Goal: Transaction & Acquisition: Book appointment/travel/reservation

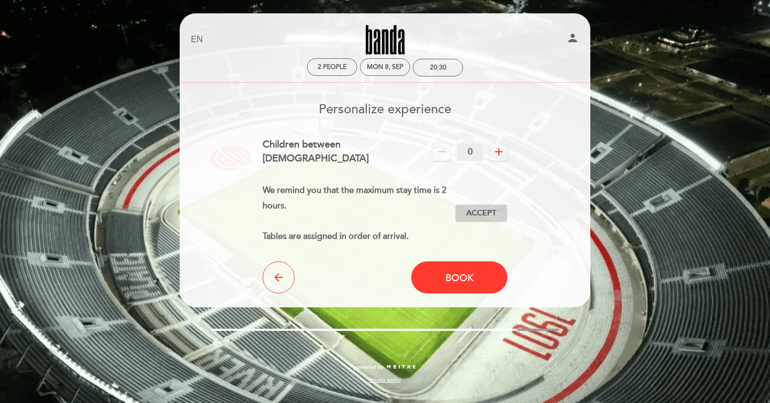
click at [476, 208] on span "Accept" at bounding box center [481, 213] width 30 height 11
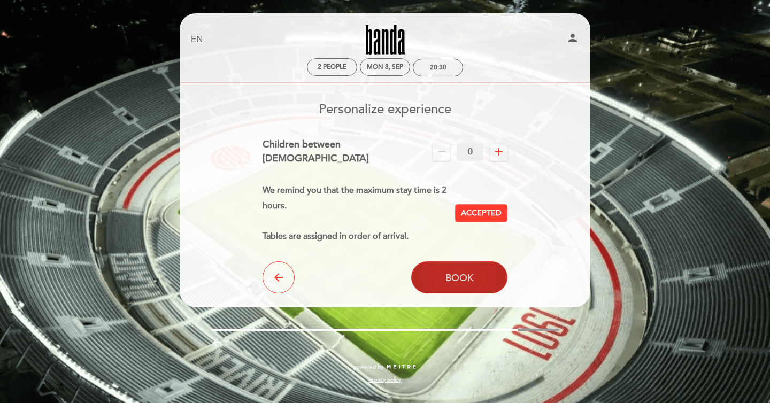
click at [446, 273] on span "Book" at bounding box center [459, 278] width 28 height 12
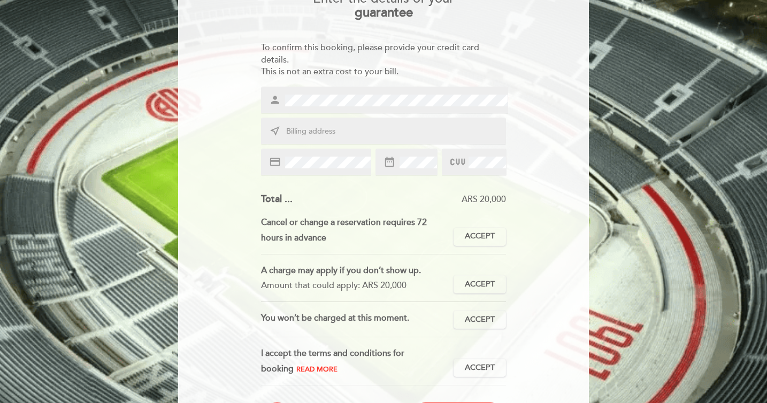
scroll to position [112, 0]
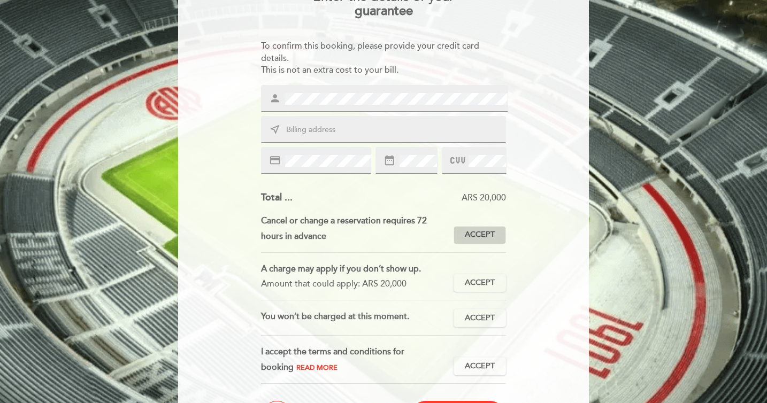
click at [485, 238] on span "Accept" at bounding box center [480, 234] width 30 height 11
click at [482, 287] on span "Accept" at bounding box center [480, 282] width 30 height 11
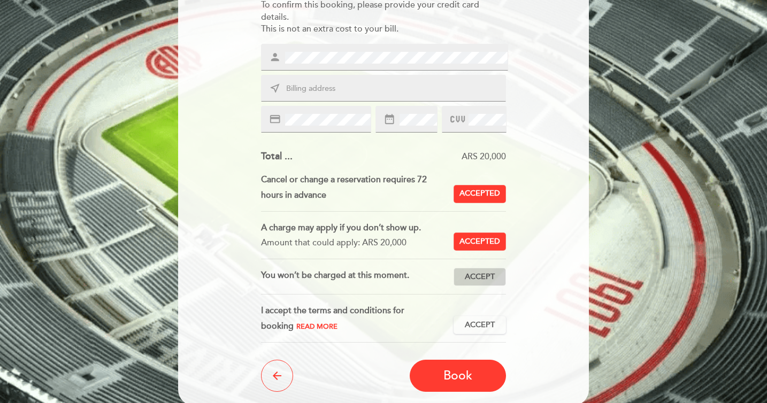
scroll to position [154, 0]
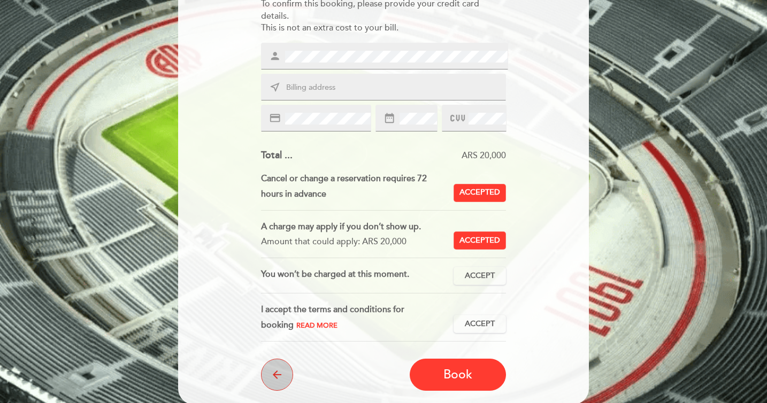
click at [261, 373] on button "arrow_back" at bounding box center [277, 375] width 32 height 32
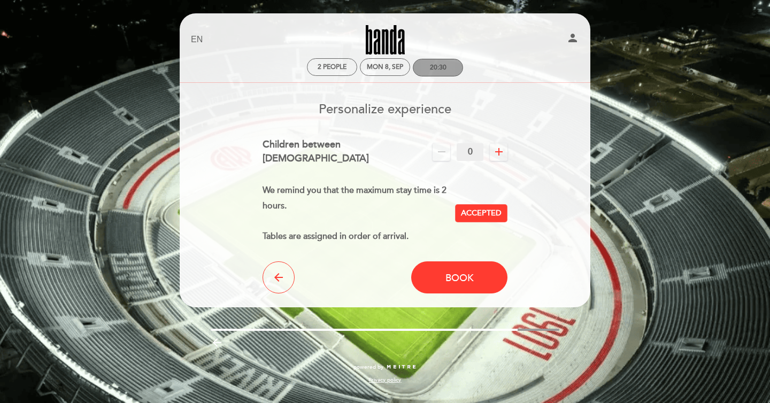
click at [433, 69] on div "20:30" at bounding box center [438, 68] width 17 height 8
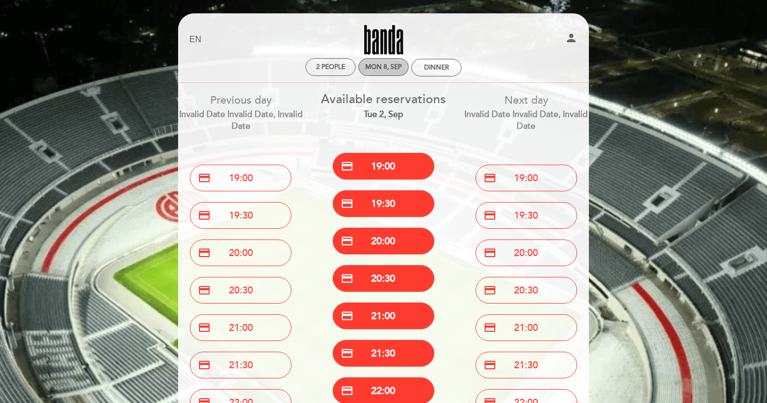
click at [380, 69] on div "Mon 8, Sep" at bounding box center [383, 67] width 36 height 8
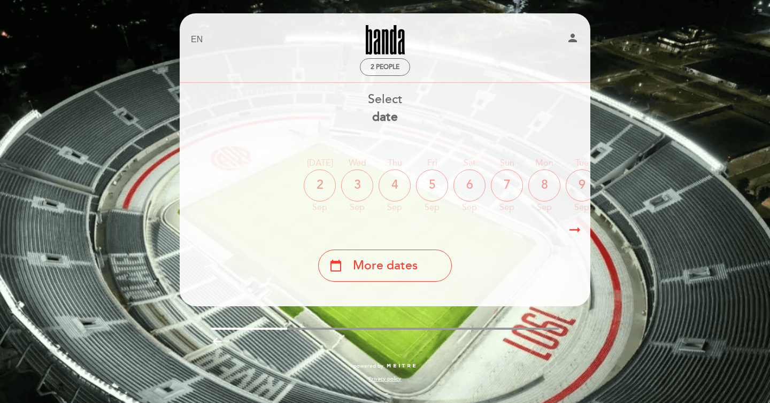
click at [548, 191] on div "8" at bounding box center [544, 185] width 32 height 32
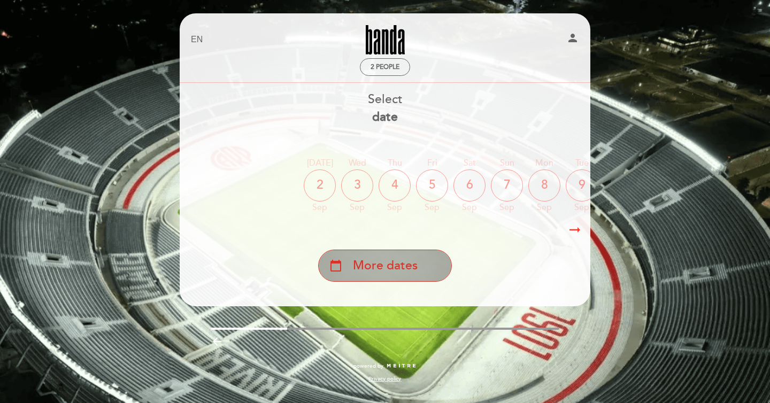
click at [414, 261] on span "More dates" at bounding box center [385, 266] width 65 height 18
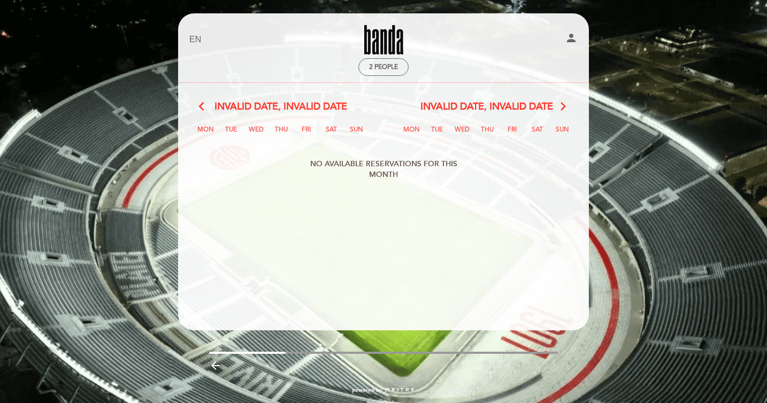
click at [197, 105] on div "arrow_back_ios Invalid date, Invalid date arrow_forward_ios" at bounding box center [280, 107] width 206 height 14
click at [389, 173] on div "NO AVAILABLE RESERVATIONS FOR THIS MONTH" at bounding box center [383, 169] width 171 height 32
click at [216, 364] on icon "arrow_backward" at bounding box center [215, 365] width 13 height 13
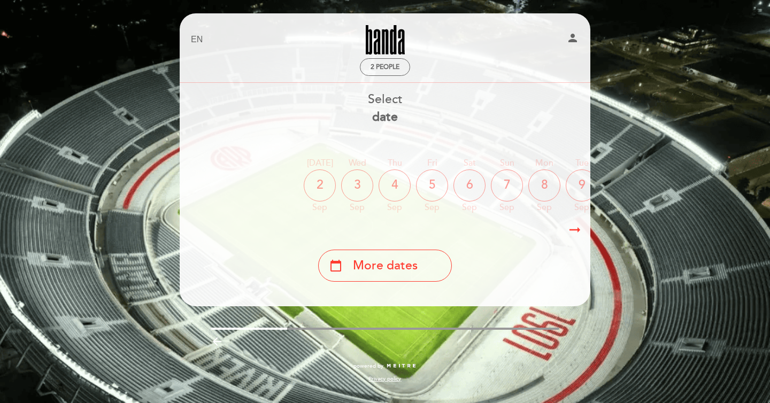
click at [217, 344] on icon "arrow_backward" at bounding box center [217, 341] width 13 height 13
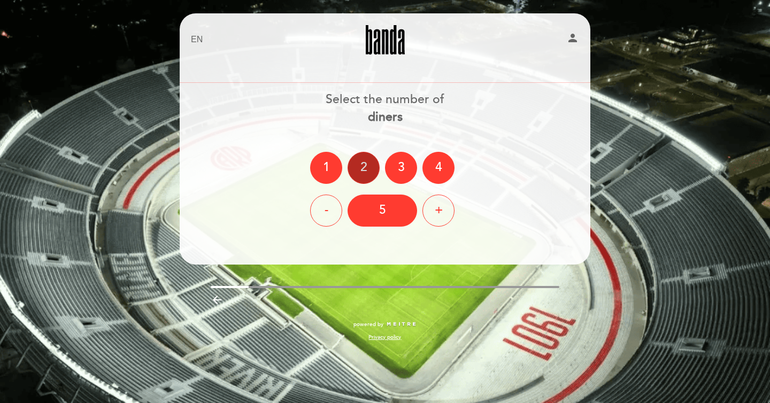
click at [366, 167] on div "2" at bounding box center [363, 168] width 32 height 32
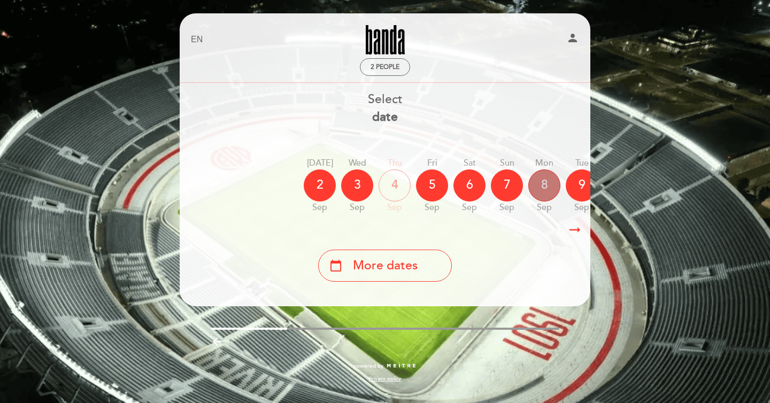
click at [544, 185] on div "8" at bounding box center [544, 185] width 32 height 32
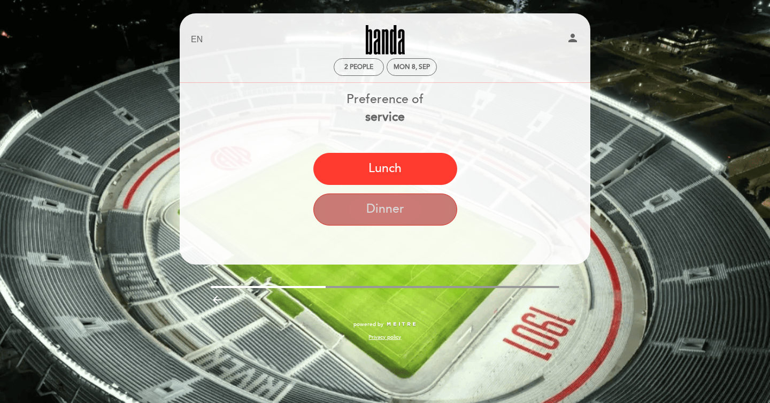
click at [402, 206] on button "Dinner" at bounding box center [385, 210] width 144 height 32
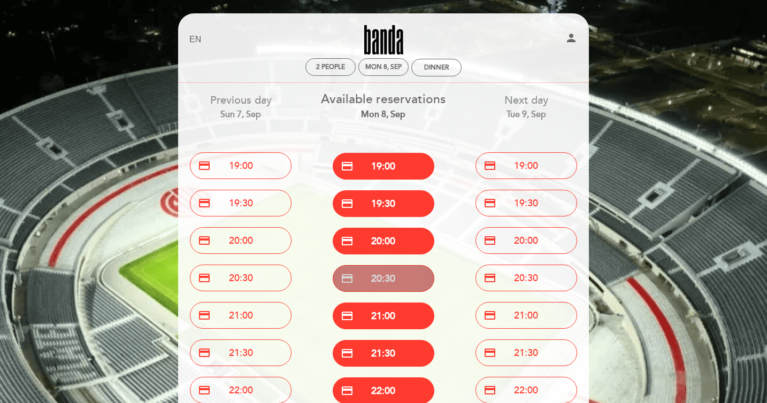
click at [389, 283] on button "credit_card 20:30" at bounding box center [384, 278] width 102 height 27
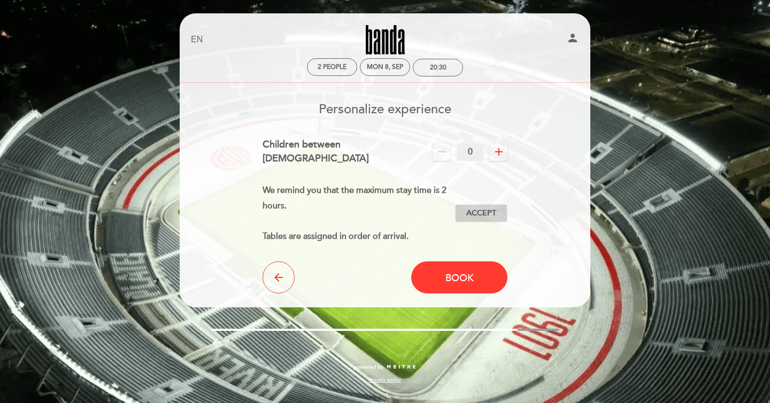
click at [485, 208] on span "Accept" at bounding box center [481, 213] width 30 height 11
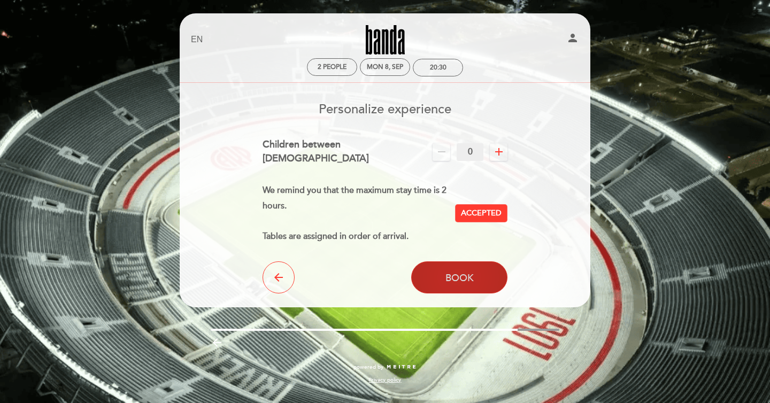
click at [446, 261] on button "Book" at bounding box center [459, 277] width 96 height 32
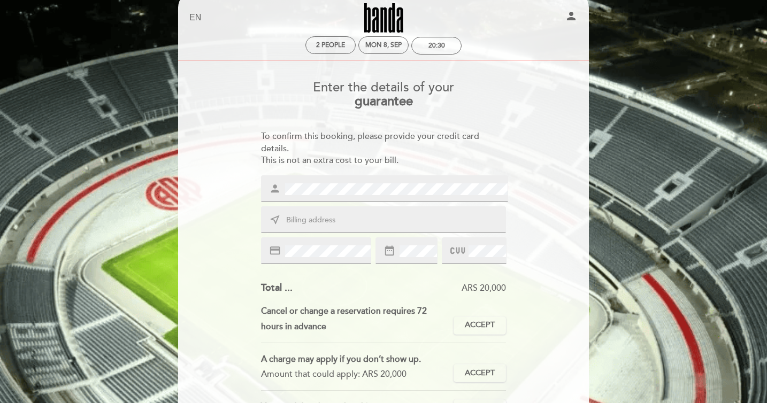
scroll to position [24, 0]
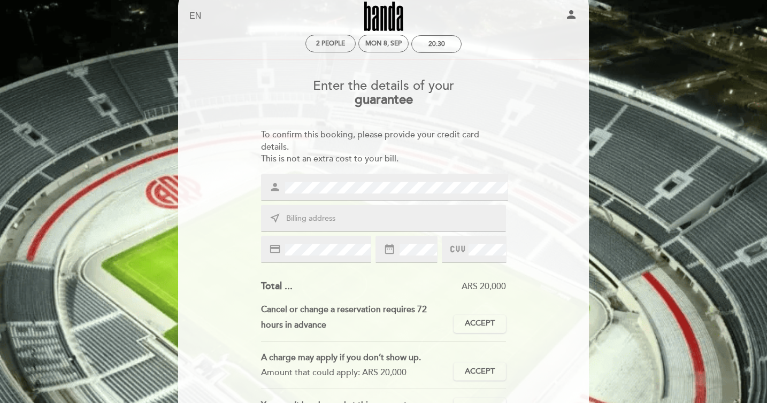
click at [438, 218] on input "text" at bounding box center [396, 219] width 222 height 12
type input "[STREET_ADDRESS]"
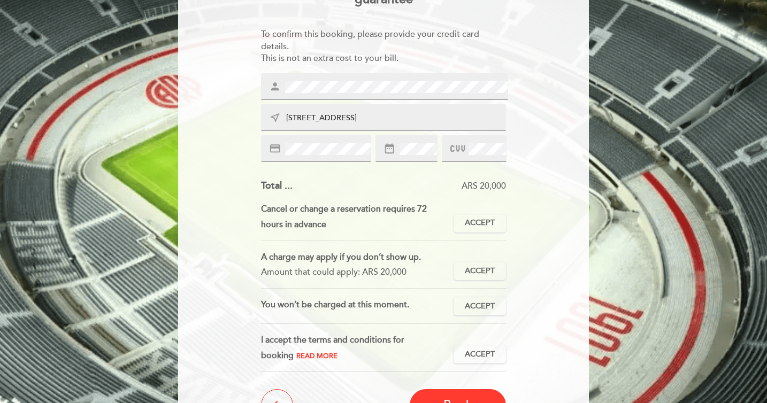
scroll to position [162, 0]
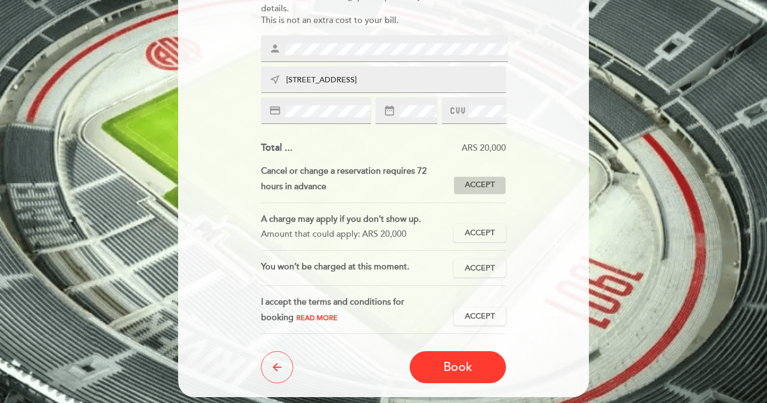
click at [488, 179] on button "Accept Accepted" at bounding box center [479, 185] width 52 height 18
click at [489, 235] on span "Accept" at bounding box center [480, 233] width 30 height 11
drag, startPoint x: 486, startPoint y: 268, endPoint x: 486, endPoint y: 280, distance: 11.8
click at [486, 269] on span "Accept" at bounding box center [480, 268] width 30 height 11
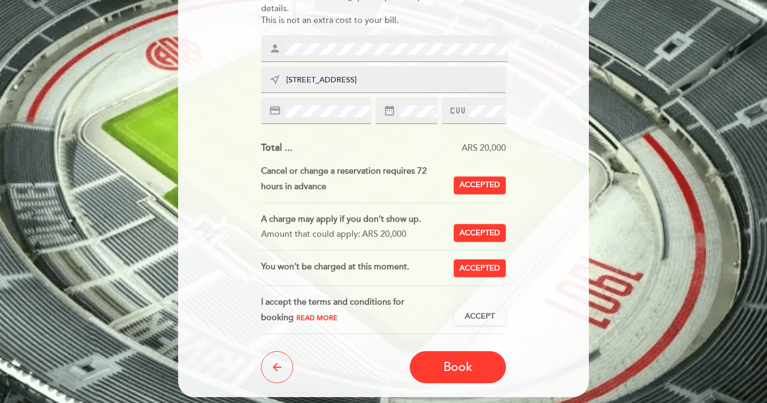
click at [484, 301] on div "I accept the terms and conditions for booking Read more Accept Accepted" at bounding box center [383, 315] width 245 height 40
click at [491, 318] on span "Accept" at bounding box center [480, 316] width 30 height 11
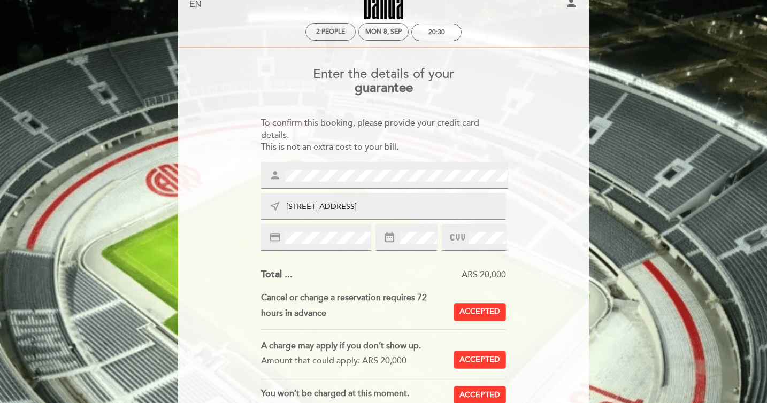
scroll to position [35, 0]
